Goal: Contribute content: Add original content to the website for others to see

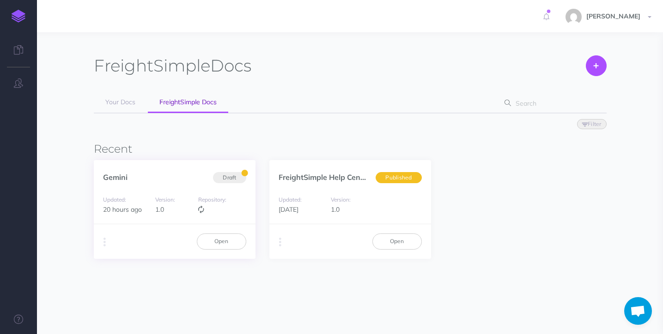
click at [186, 186] on div "Updated: 20 hours ago Version: 1.0 Repository:" at bounding box center [175, 204] width 162 height 39
click at [236, 243] on link "Open" at bounding box center [221, 242] width 49 height 16
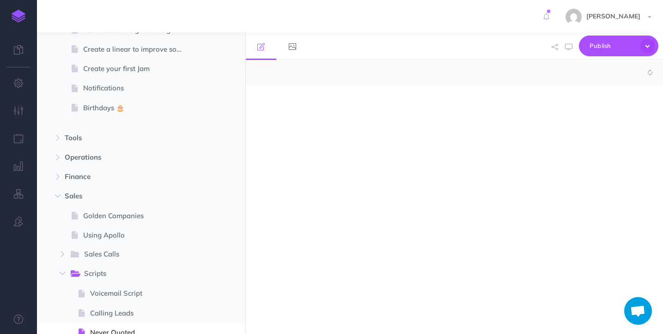
select select "null"
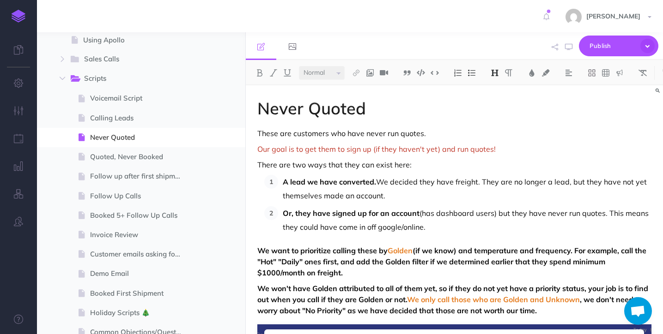
scroll to position [398, 0]
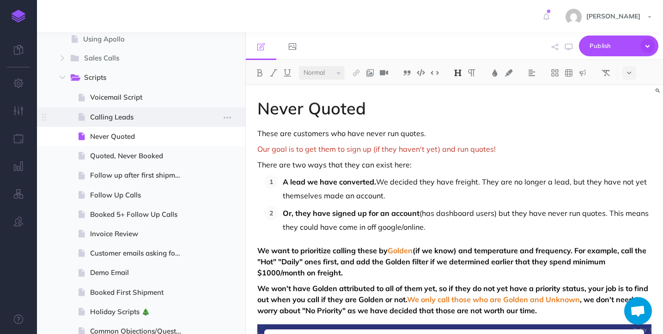
click at [111, 119] on span "Calling Leads" at bounding box center [140, 117] width 100 height 11
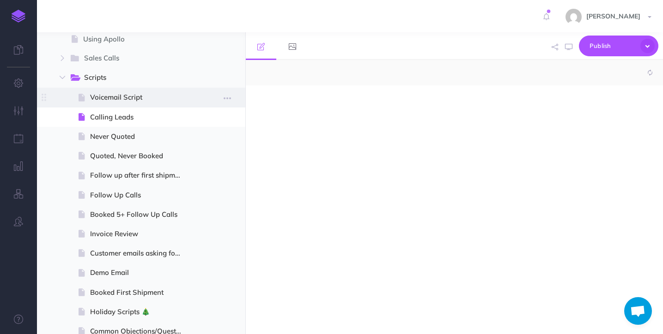
select select "null"
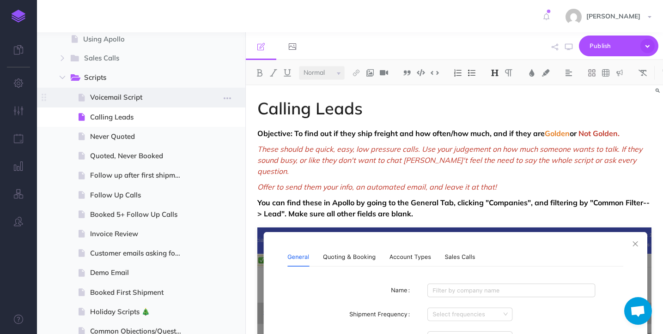
click at [129, 91] on span at bounding box center [141, 97] width 208 height 19
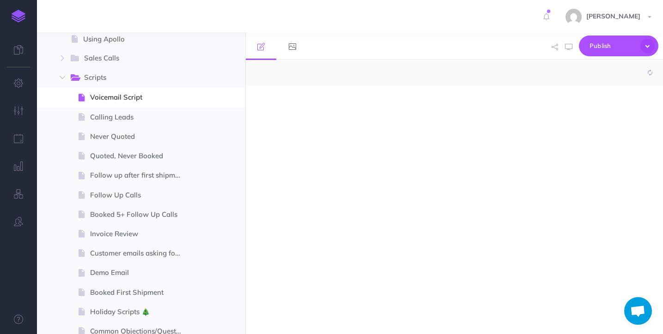
select select "null"
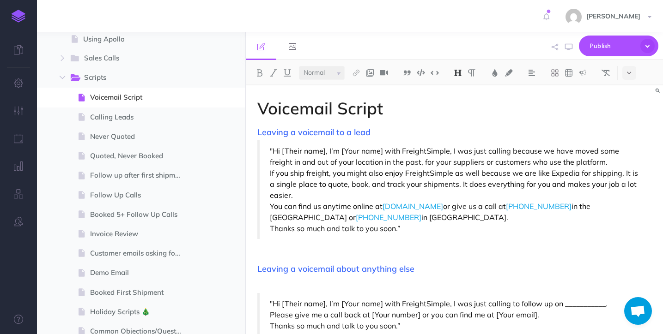
click at [560, 149] on p ""Hi [Their name], I’m [Your name] with FreightSimple, I was just calling becaus…" at bounding box center [455, 156] width 371 height 22
click at [527, 173] on p "If you ship freight, you might also enjoy FreightSimple as well because we are …" at bounding box center [455, 184] width 371 height 33
click at [626, 172] on p "If you ship freight, you might also enjoy FreightSimple as well because we're l…" at bounding box center [455, 184] width 371 height 33
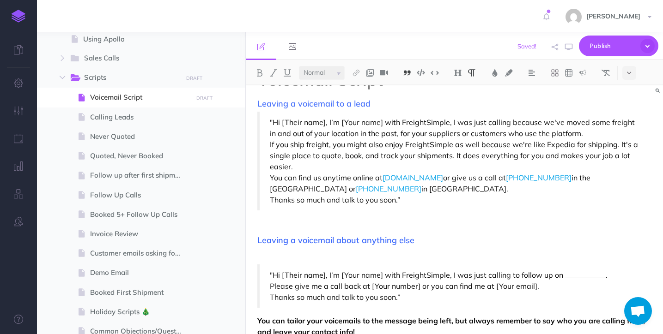
scroll to position [37, 0]
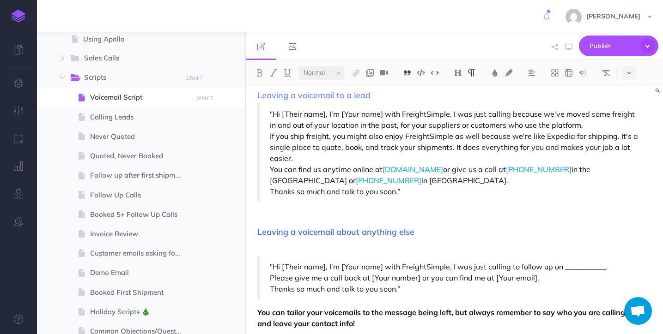
click at [474, 168] on p "You can find us anytime online at freightsimple.com or give us a call at 309 30…" at bounding box center [455, 175] width 371 height 22
drag, startPoint x: 333, startPoint y: 181, endPoint x: 514, endPoint y: 170, distance: 181.3
click at [514, 170] on p "You can find us anytime online at freightsimple.com or give me a call at 309 30…" at bounding box center [455, 175] width 371 height 22
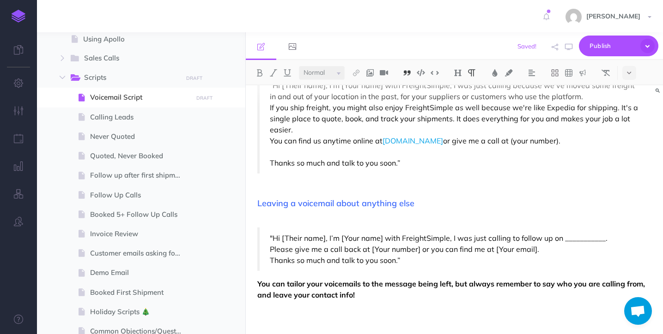
scroll to position [65, 0]
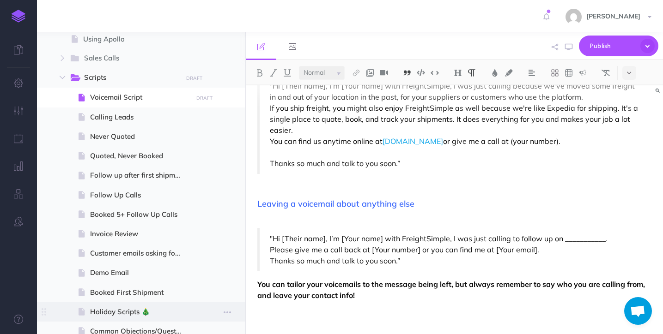
click at [616, 45] on span "Publish" at bounding box center [612, 46] width 46 height 14
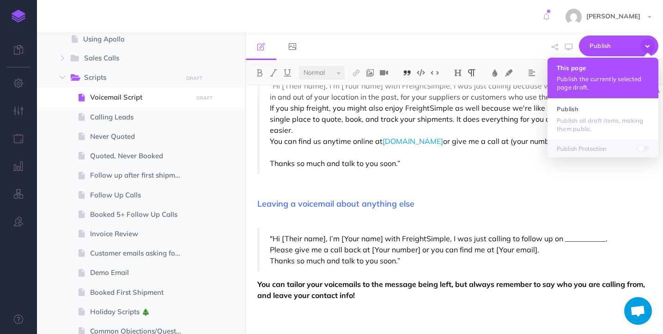
click at [603, 80] on p "Publish the currently selected page draft." at bounding box center [602, 83] width 92 height 17
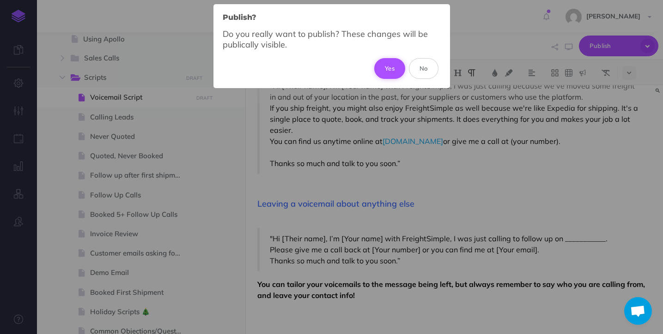
click at [394, 70] on button "Yes" at bounding box center [389, 68] width 31 height 20
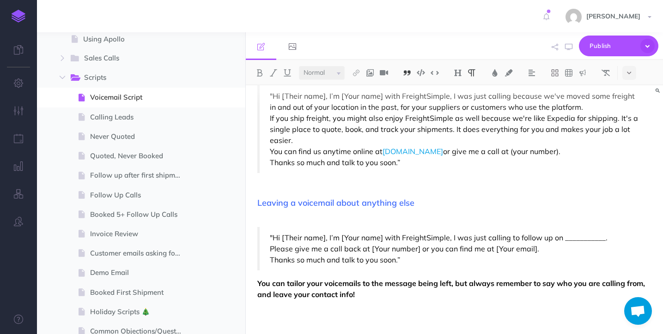
scroll to position [54, 0]
click at [621, 48] on span "Publish" at bounding box center [612, 46] width 46 height 14
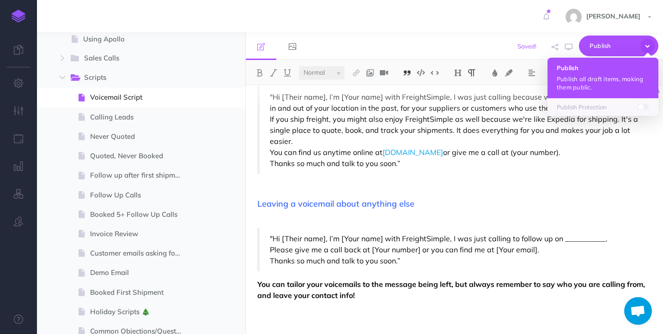
click at [603, 69] on h4 "Publish" at bounding box center [602, 68] width 92 height 6
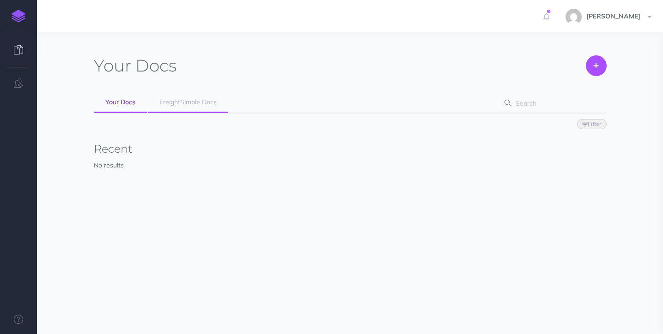
click at [173, 104] on span "FreightSimple Docs" at bounding box center [187, 102] width 57 height 8
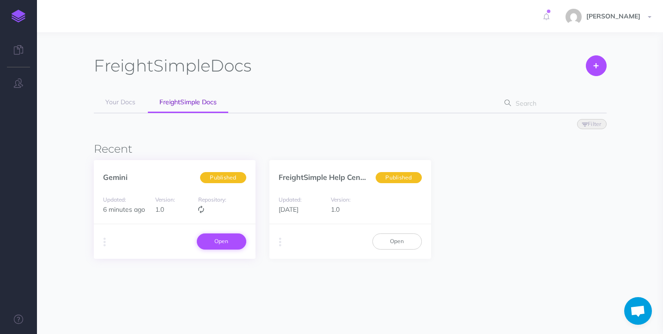
click at [229, 243] on link "Open" at bounding box center [221, 242] width 49 height 16
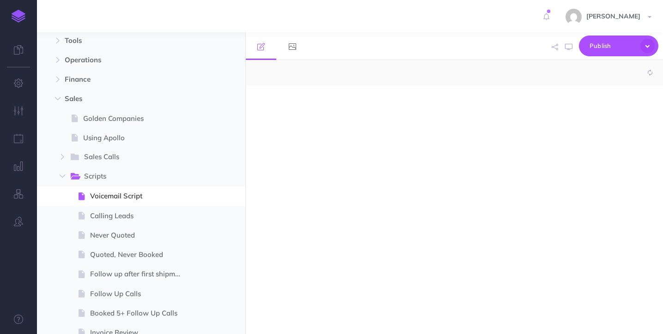
select select "null"
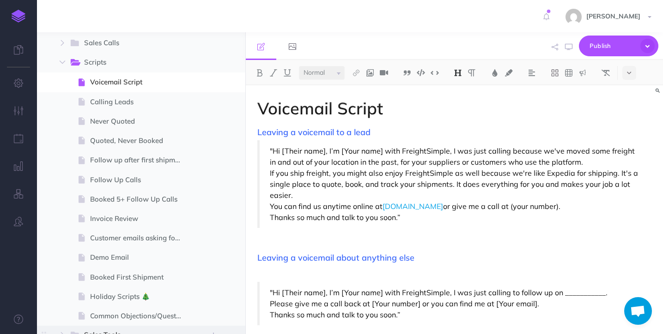
scroll to position [411, 0]
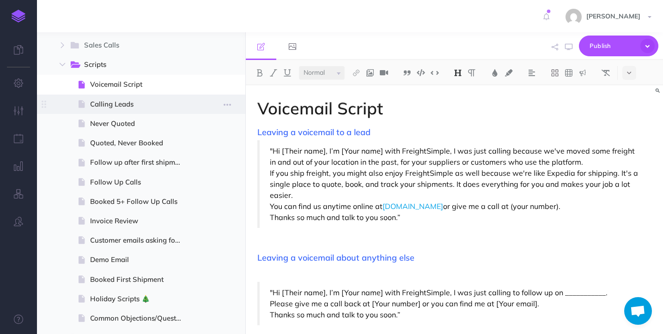
click at [127, 99] on span "Calling Leads" at bounding box center [140, 104] width 100 height 11
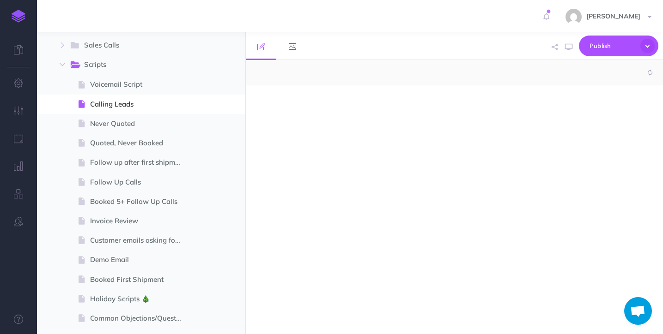
select select "null"
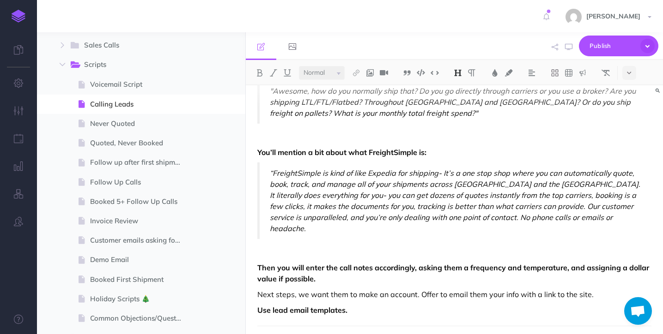
scroll to position [931, 0]
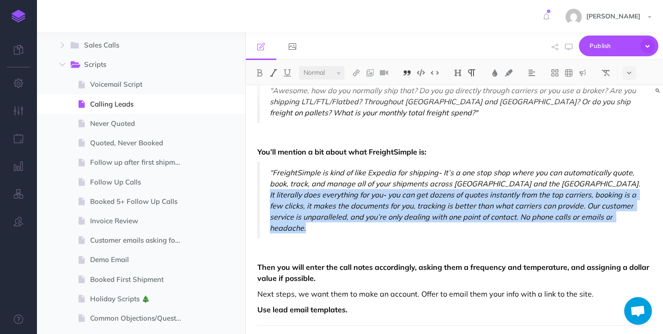
drag, startPoint x: 320, startPoint y: 209, endPoint x: 264, endPoint y: 172, distance: 66.6
click at [264, 172] on blockquote "“FreightSimple is kind of like Expedia for shipping- It’s a one stop shop where…" at bounding box center [454, 200] width 394 height 77
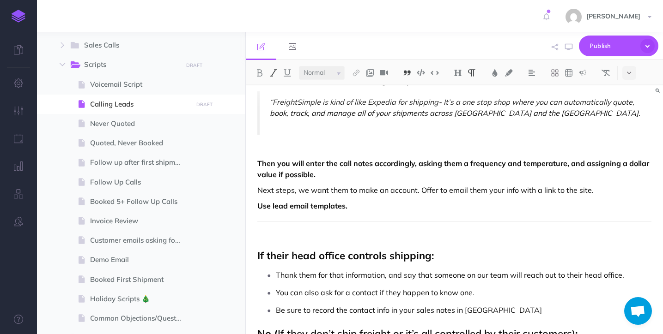
scroll to position [1002, 0]
click at [345, 201] on strong "Use lead email templates." at bounding box center [302, 205] width 90 height 9
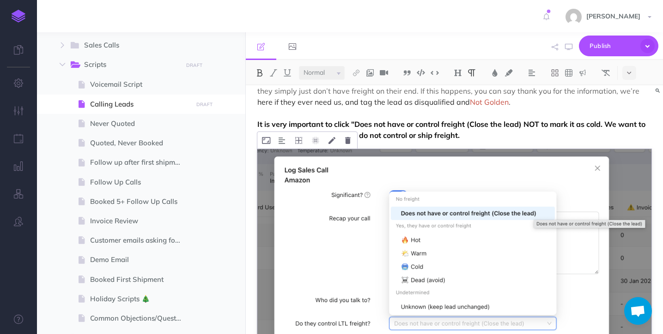
scroll to position [1274, 0]
click at [612, 46] on span "Publish" at bounding box center [612, 46] width 46 height 14
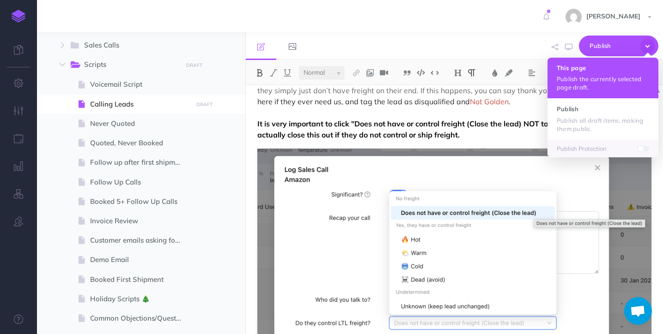
click at [609, 63] on button "This page Publish the currently selected page draft." at bounding box center [602, 78] width 111 height 41
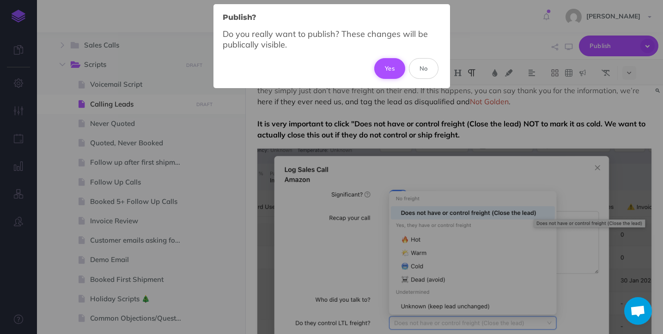
click at [389, 70] on button "Yes" at bounding box center [389, 68] width 31 height 20
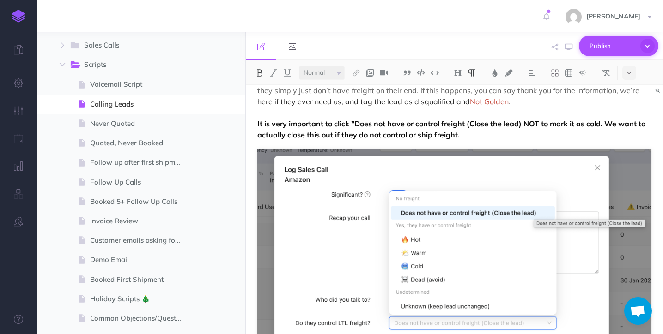
click at [625, 46] on span "Publish" at bounding box center [612, 46] width 46 height 14
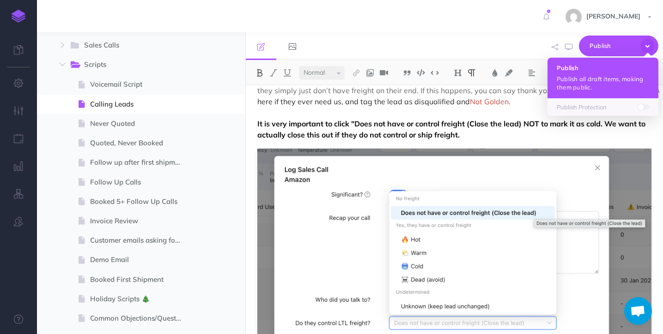
click at [613, 86] on p "Publish all draft items, making them public." at bounding box center [602, 83] width 92 height 17
